Goal: Transaction & Acquisition: Purchase product/service

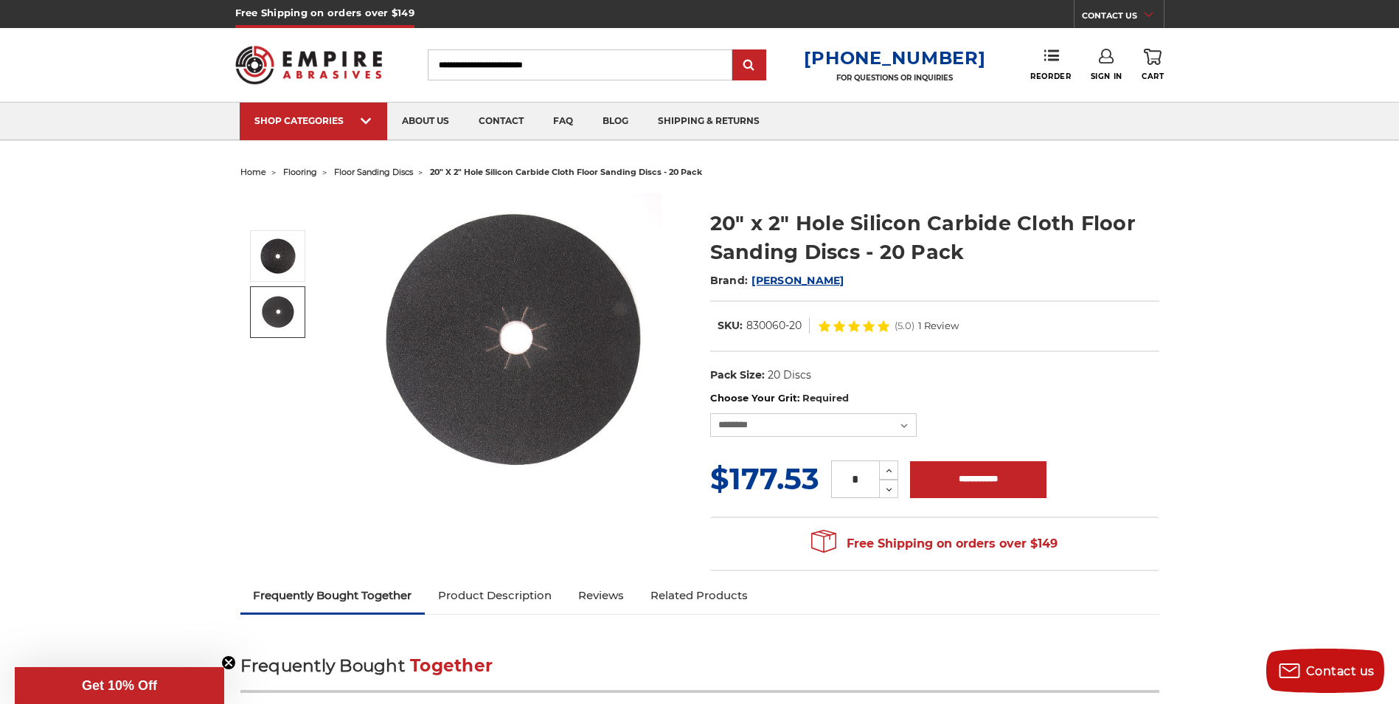
click at [269, 307] on img at bounding box center [278, 312] width 37 height 37
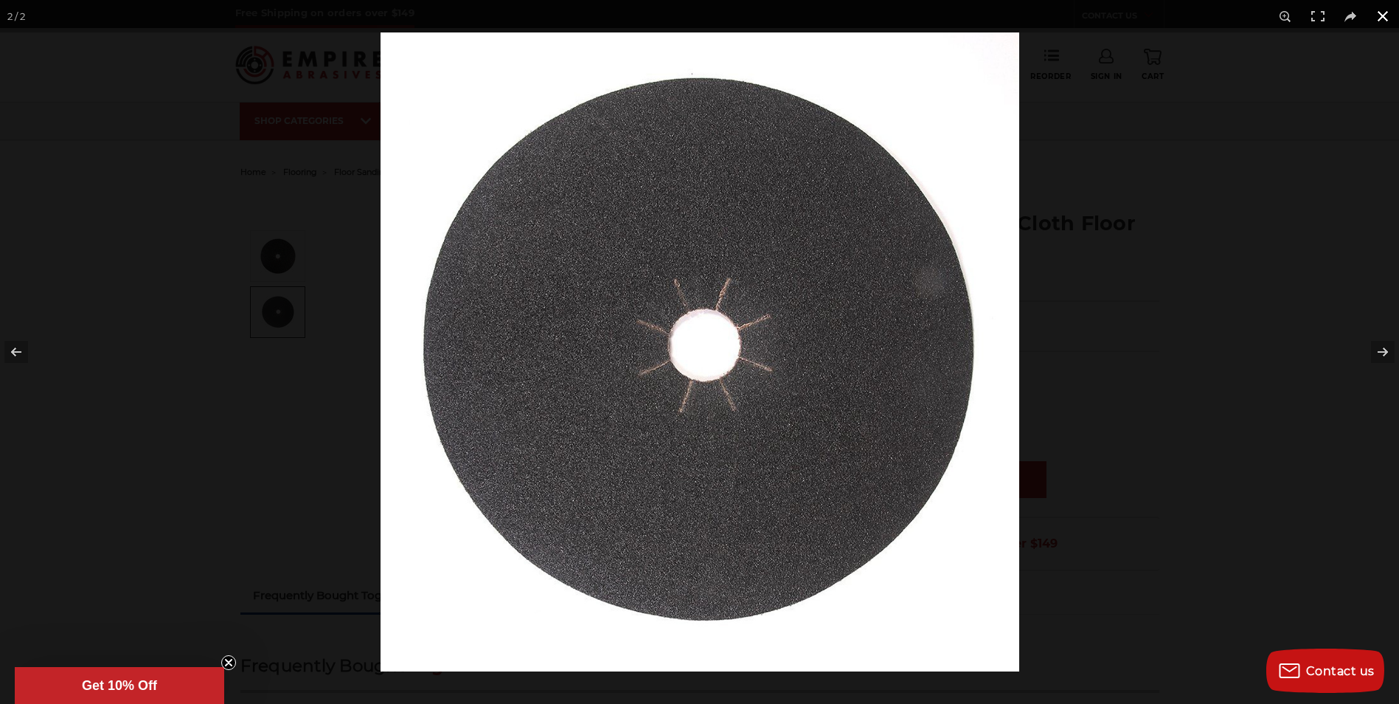
click at [1383, 14] on button at bounding box center [1383, 16] width 32 height 32
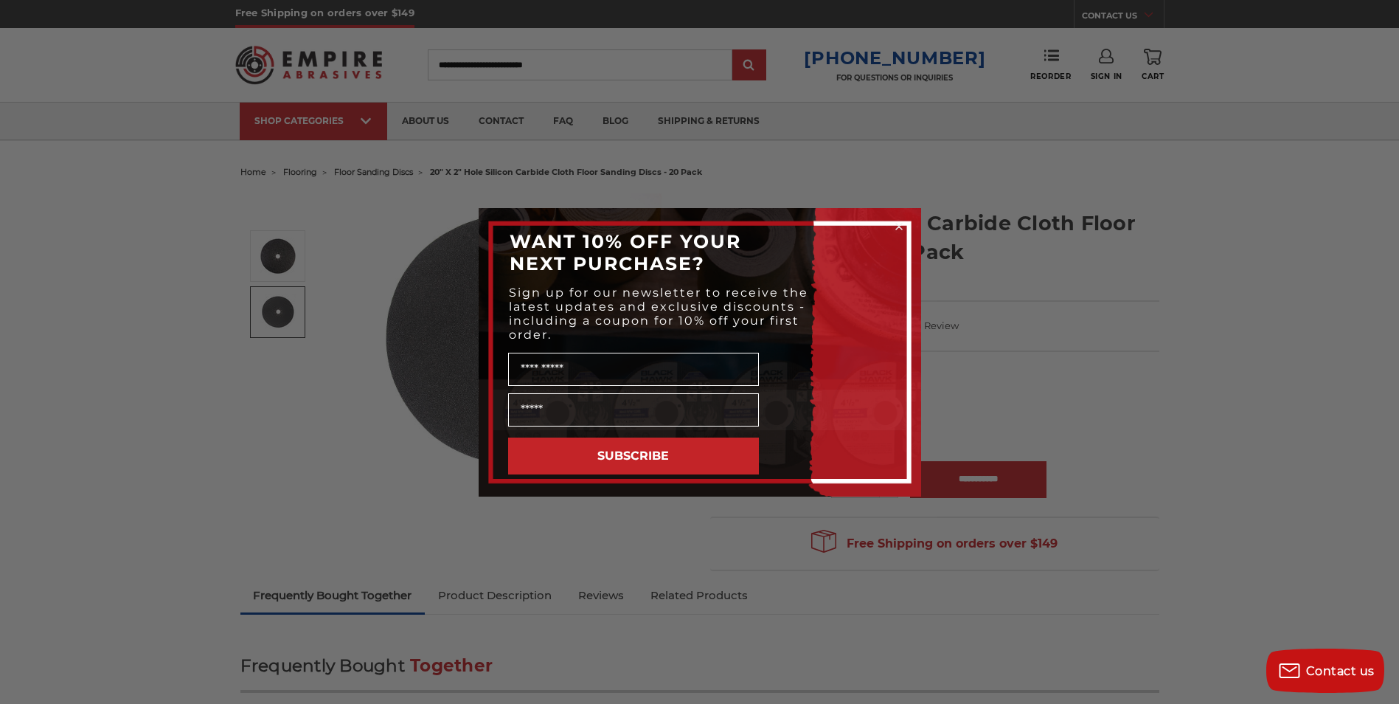
click at [1131, 455] on div "Close dialog WANT 10% OFF YOUR NEXT PURCHASE? Sign up for our newsletter to rec…" at bounding box center [699, 352] width 1399 height 704
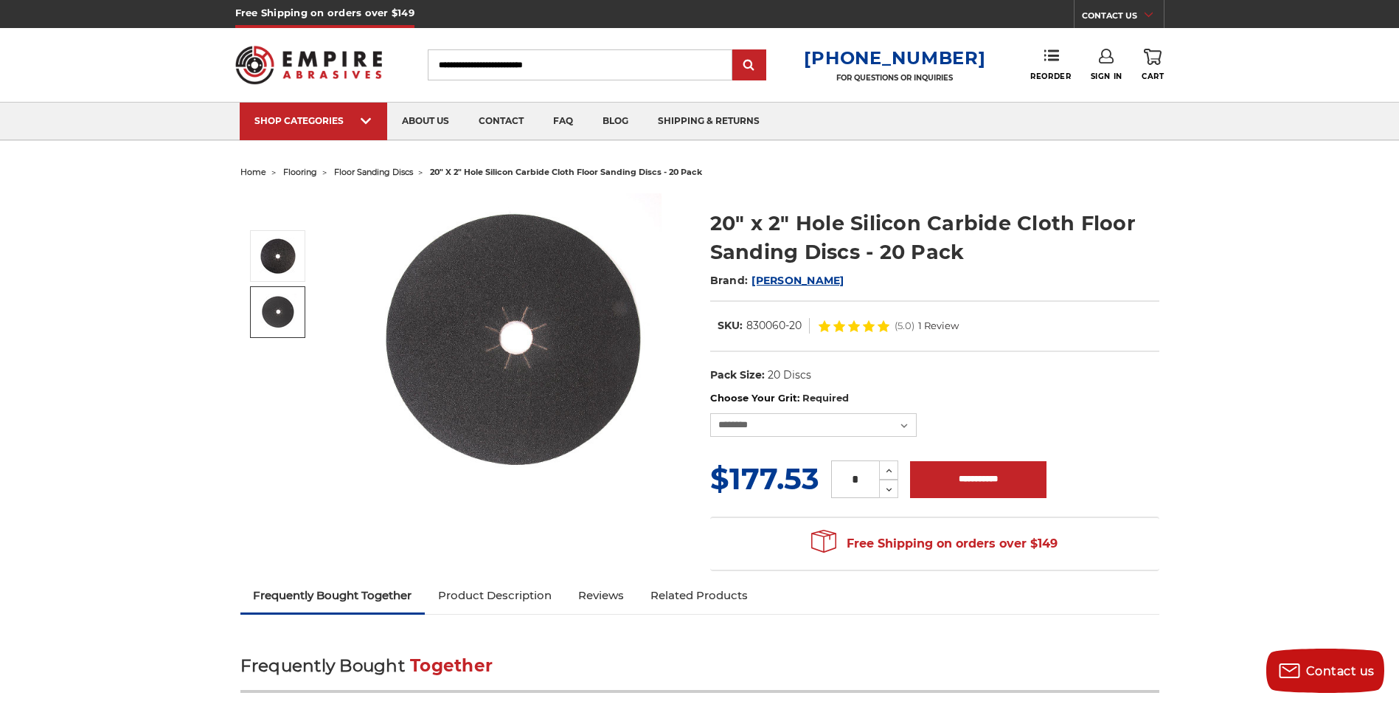
click at [479, 388] on img at bounding box center [514, 340] width 295 height 295
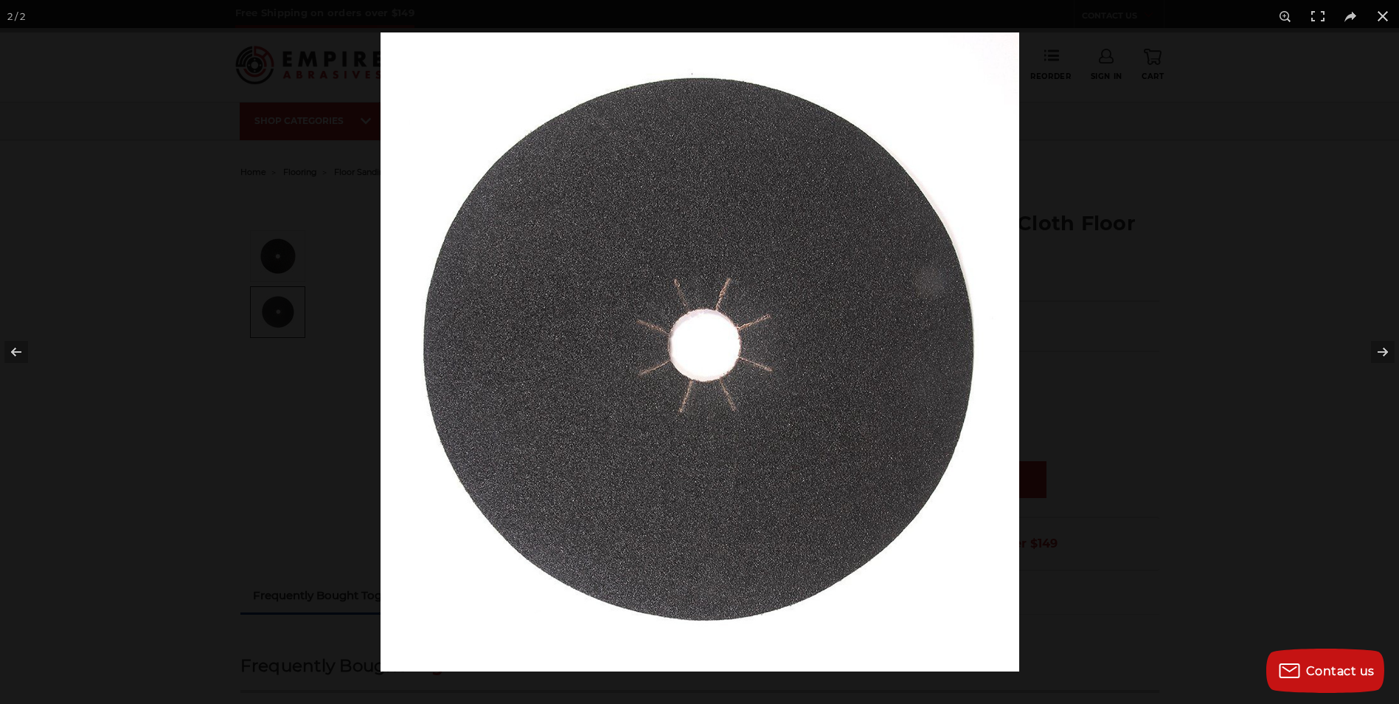
click at [479, 388] on img at bounding box center [700, 351] width 639 height 639
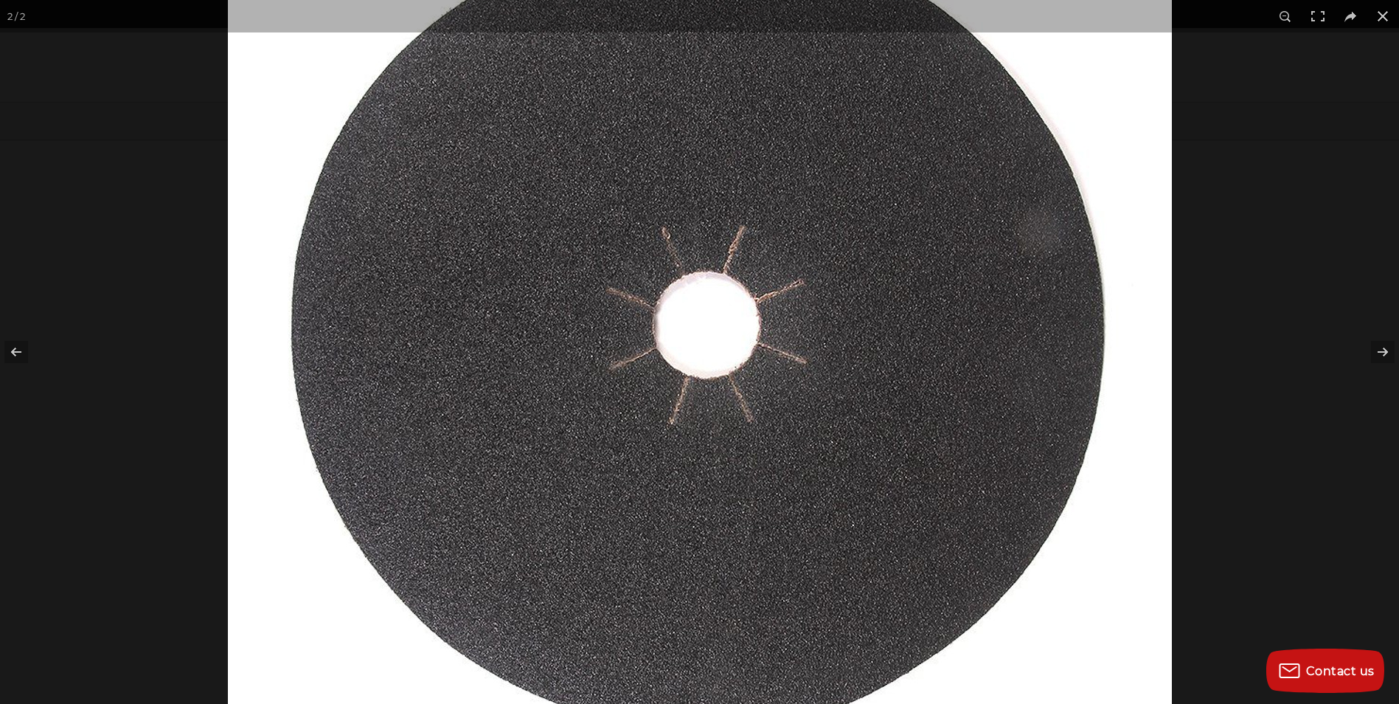
click at [487, 271] on img at bounding box center [700, 335] width 944 height 944
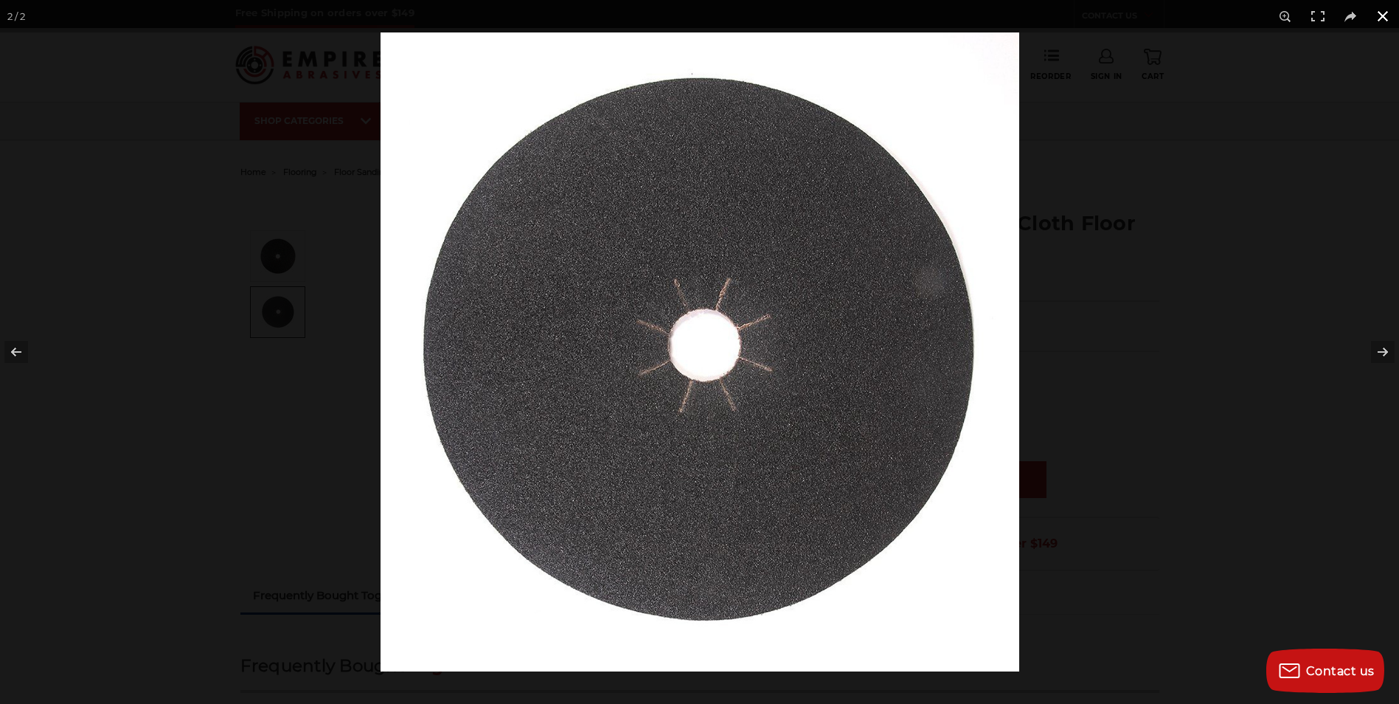
click at [1382, 14] on button at bounding box center [1383, 16] width 32 height 32
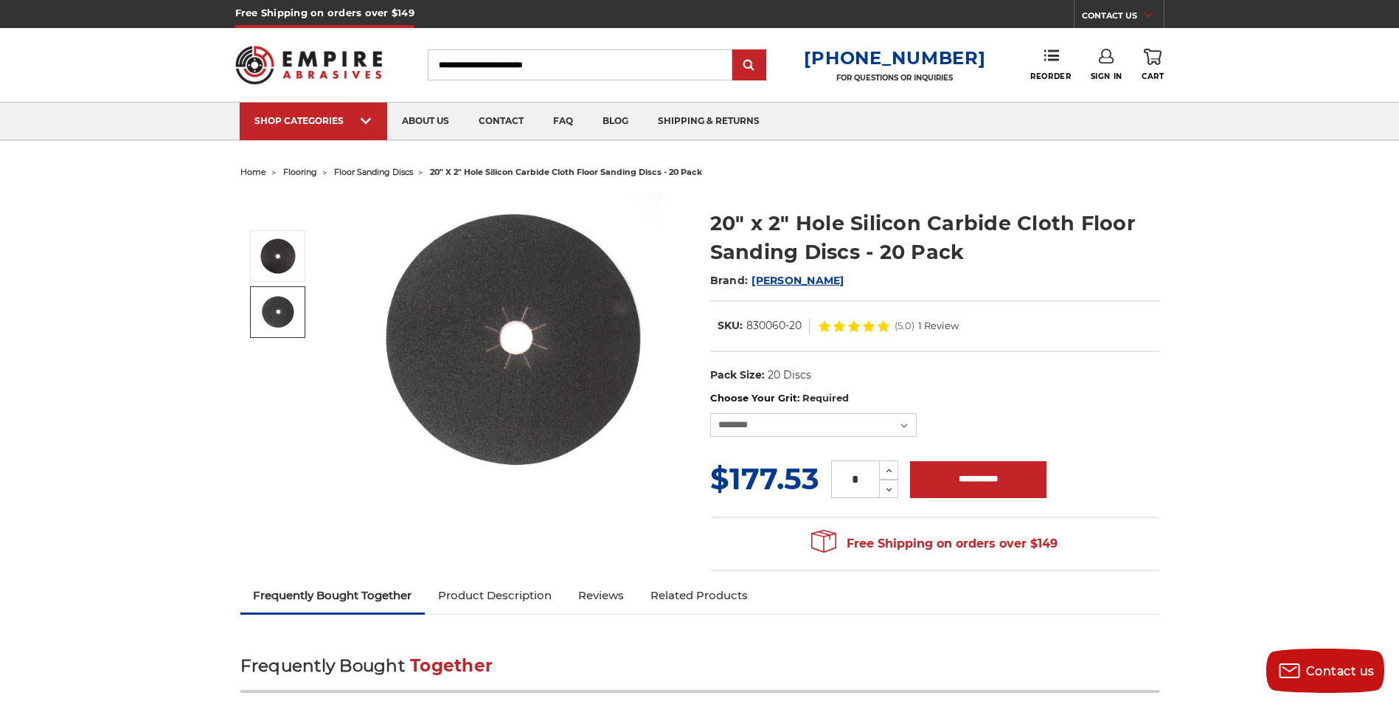
click at [1117, 229] on h1 "20" x 2" Hole Silicon Carbide Cloth Floor Sanding Discs - 20 Pack" at bounding box center [934, 238] width 449 height 58
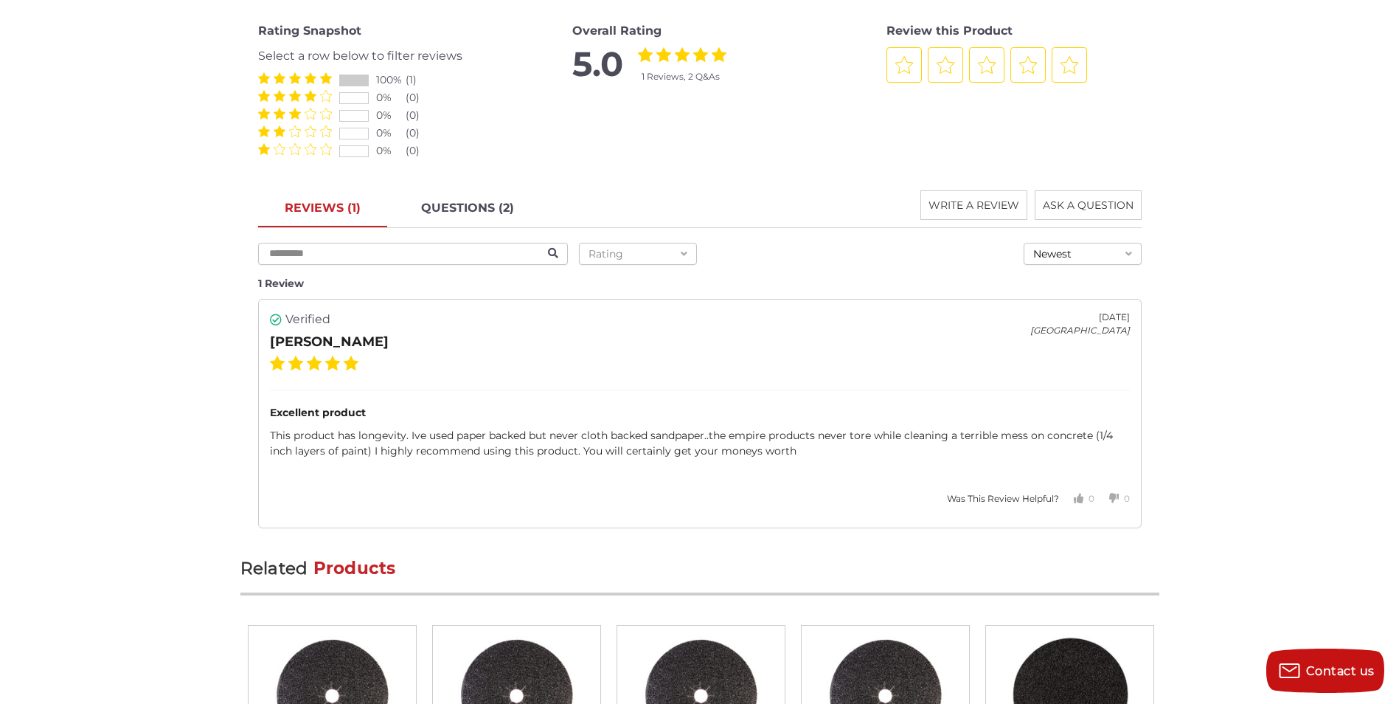
scroll to position [1992, 0]
